Goal: Task Accomplishment & Management: Use online tool/utility

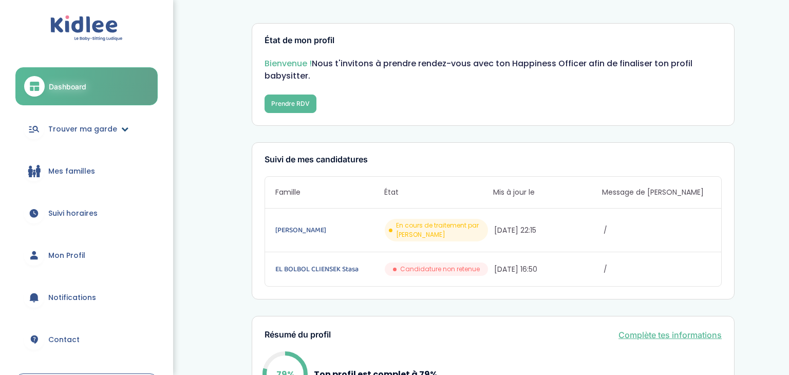
click at [60, 124] on span "Trouver ma garde" at bounding box center [82, 129] width 69 height 11
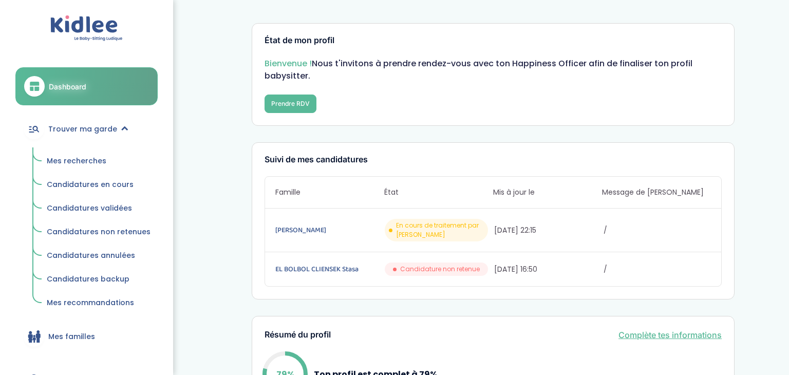
click at [56, 157] on span "Mes recherches" at bounding box center [77, 161] width 60 height 10
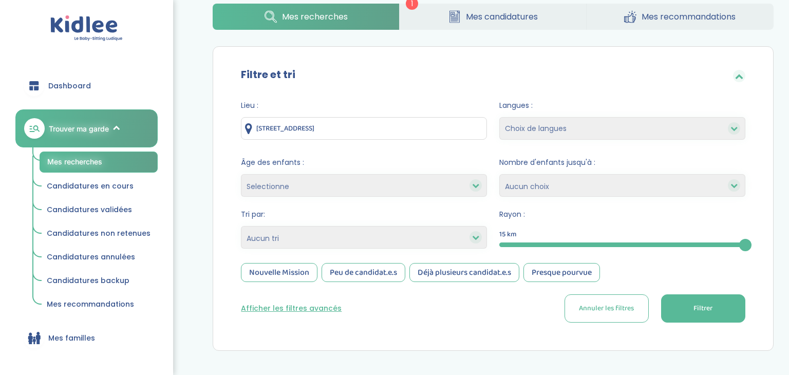
scroll to position [51, 0]
click at [474, 239] on icon at bounding box center [475, 237] width 7 height 7
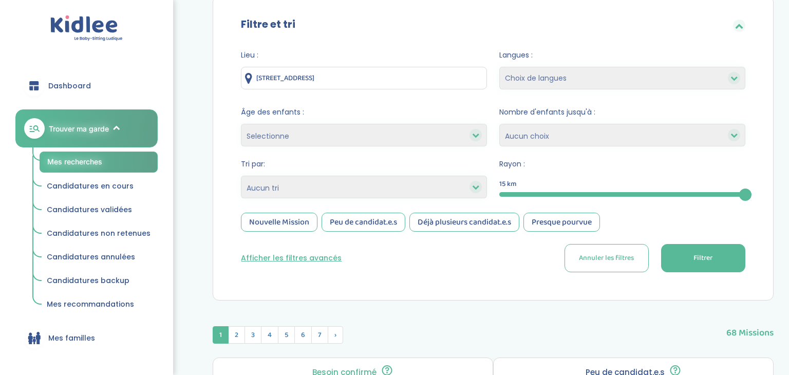
scroll to position [102, 0]
click at [279, 224] on div "Nouvelle Mission" at bounding box center [279, 221] width 77 height 19
click at [358, 224] on div "Peu de candidat.e.s" at bounding box center [364, 221] width 84 height 19
click at [700, 265] on button "Filtrer" at bounding box center [703, 258] width 84 height 28
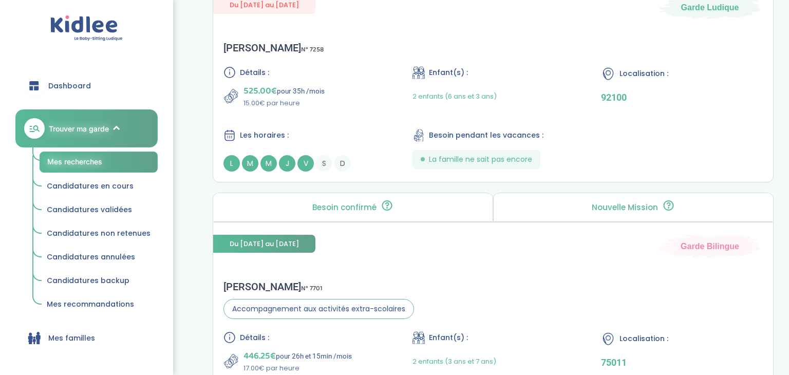
scroll to position [0, 0]
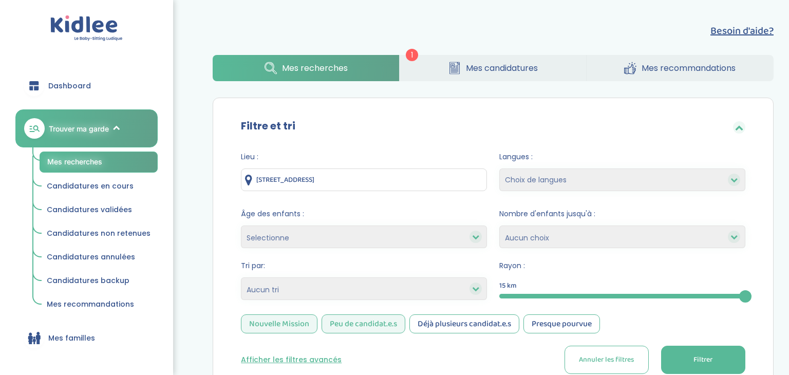
click at [369, 319] on div "Peu de candidat.e.s" at bounding box center [364, 324] width 84 height 19
click at [700, 357] on span "Filtrer" at bounding box center [703, 360] width 19 height 11
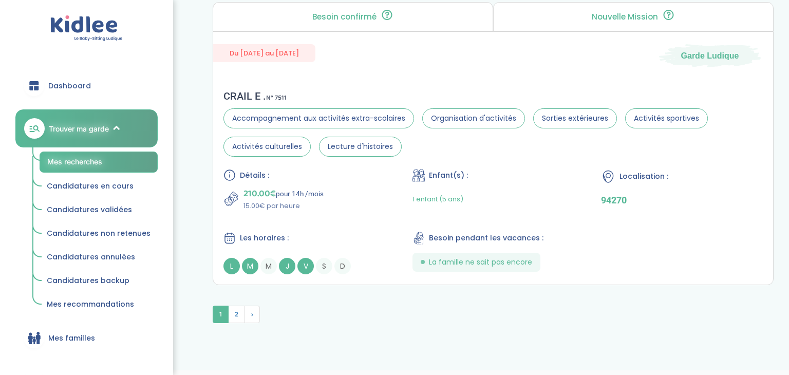
scroll to position [2868, 0]
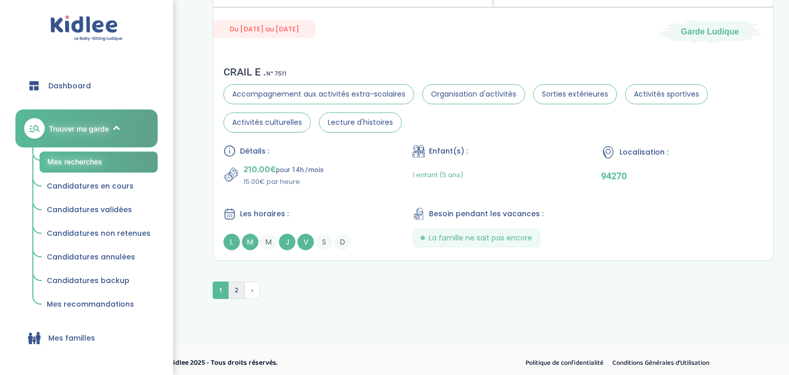
click at [235, 287] on span "2" at bounding box center [236, 290] width 17 height 17
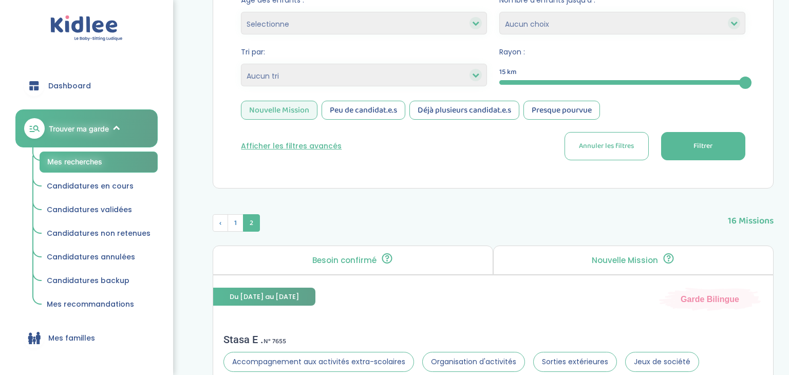
scroll to position [0, 0]
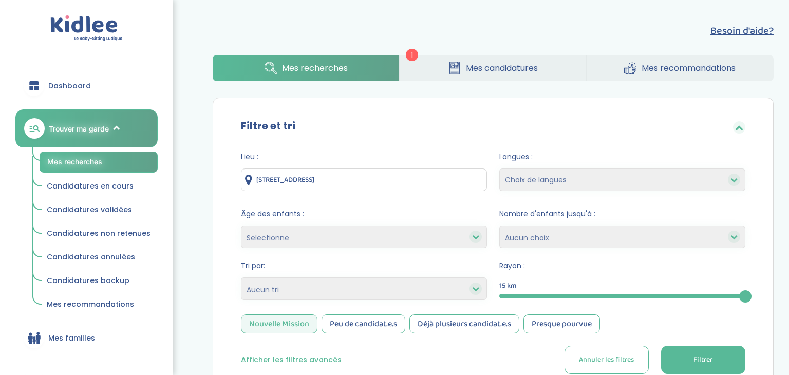
click at [489, 70] on span "Mes candidatures" at bounding box center [502, 68] width 72 height 13
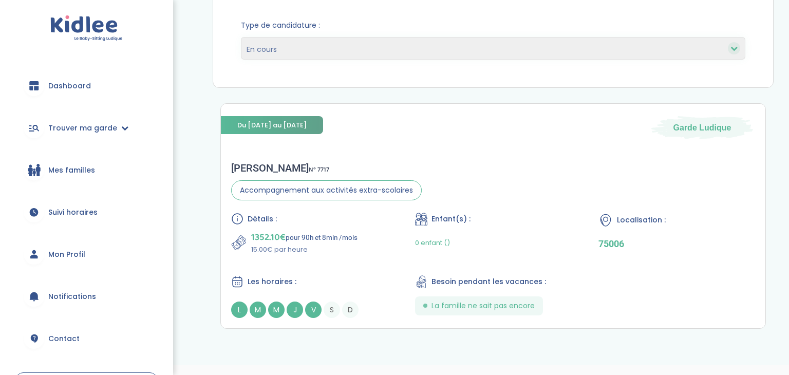
scroll to position [134, 0]
